Goal: Information Seeking & Learning: Find specific fact

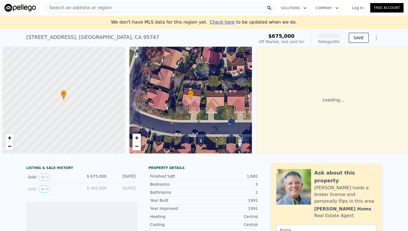
scroll to position [0, 2]
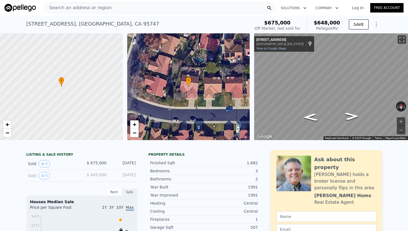
click at [117, 6] on div "Search an address or region" at bounding box center [159, 7] width 231 height 11
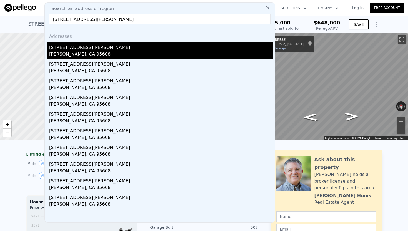
type input "[STREET_ADDRESS][PERSON_NAME]"
click at [95, 45] on div "[STREET_ADDRESS][PERSON_NAME]" at bounding box center [161, 46] width 224 height 9
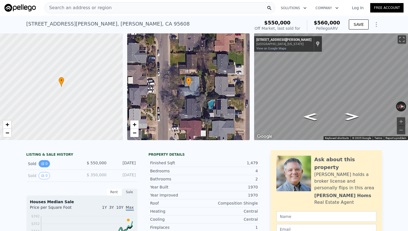
click at [45, 165] on button "0" at bounding box center [45, 163] width 12 height 7
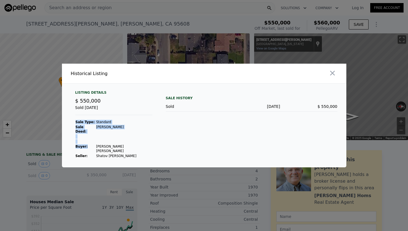
drag, startPoint x: 91, startPoint y: 146, endPoint x: 128, endPoint y: 145, distance: 37.0
click at [128, 145] on div "Listing Details $ 550,000 Sold [DATE] Sale Type: Standard Sale Deed: [PERSON_NA…" at bounding box center [114, 124] width 86 height 68
drag, startPoint x: 126, startPoint y: 146, endPoint x: 95, endPoint y: 146, distance: 31.1
click at [95, 146] on div "Listing Details $ 550,000 Sold [DATE] Sale Type: Standard Sale Deed: [PERSON_NA…" at bounding box center [114, 124] width 86 height 68
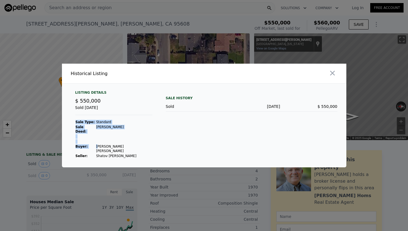
click at [96, 146] on td "[PERSON_NAME] [PERSON_NAME]" at bounding box center [124, 148] width 57 height 9
drag, startPoint x: 94, startPoint y: 146, endPoint x: 123, endPoint y: 146, distance: 29.5
click at [123, 146] on td "[PERSON_NAME] [PERSON_NAME]" at bounding box center [124, 148] width 57 height 9
copy td "[PERSON_NAME] [PERSON_NAME]"
click at [331, 76] on icon "button" at bounding box center [332, 73] width 5 height 5
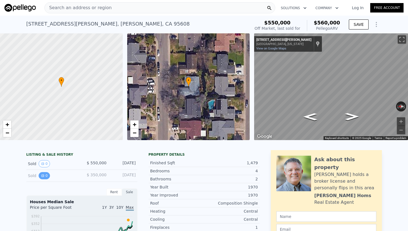
click at [45, 177] on button "0" at bounding box center [45, 175] width 12 height 7
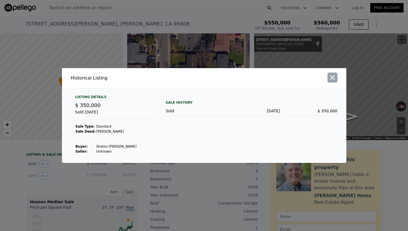
click at [332, 78] on icon "button" at bounding box center [332, 77] width 5 height 5
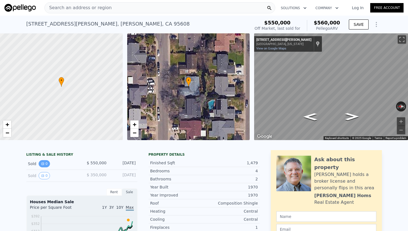
click at [47, 163] on button "0" at bounding box center [45, 163] width 12 height 7
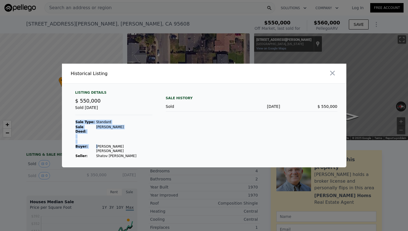
drag, startPoint x: 130, startPoint y: 146, endPoint x: 96, endPoint y: 148, distance: 34.0
click at [96, 148] on div "Listing Details $ 550,000 Sold [DATE] Sale Type: Standard Sale Deed: [PERSON_NA…" at bounding box center [114, 124] width 86 height 68
click at [96, 148] on td "[PERSON_NAME] [PERSON_NAME]" at bounding box center [124, 148] width 57 height 9
drag, startPoint x: 93, startPoint y: 147, endPoint x: 123, endPoint y: 146, distance: 30.0
click at [123, 146] on td "[PERSON_NAME] [PERSON_NAME]" at bounding box center [124, 148] width 57 height 9
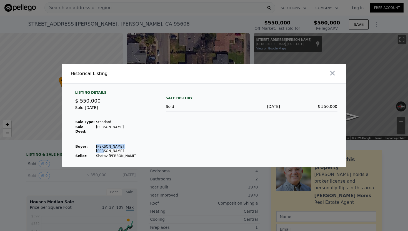
copy td "[PERSON_NAME] [PERSON_NAME]"
click at [333, 76] on icon "button" at bounding box center [332, 73] width 5 height 5
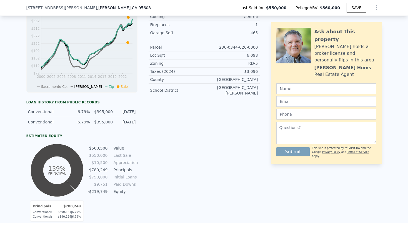
scroll to position [202, 0]
